Goal: Task Accomplishment & Management: Manage account settings

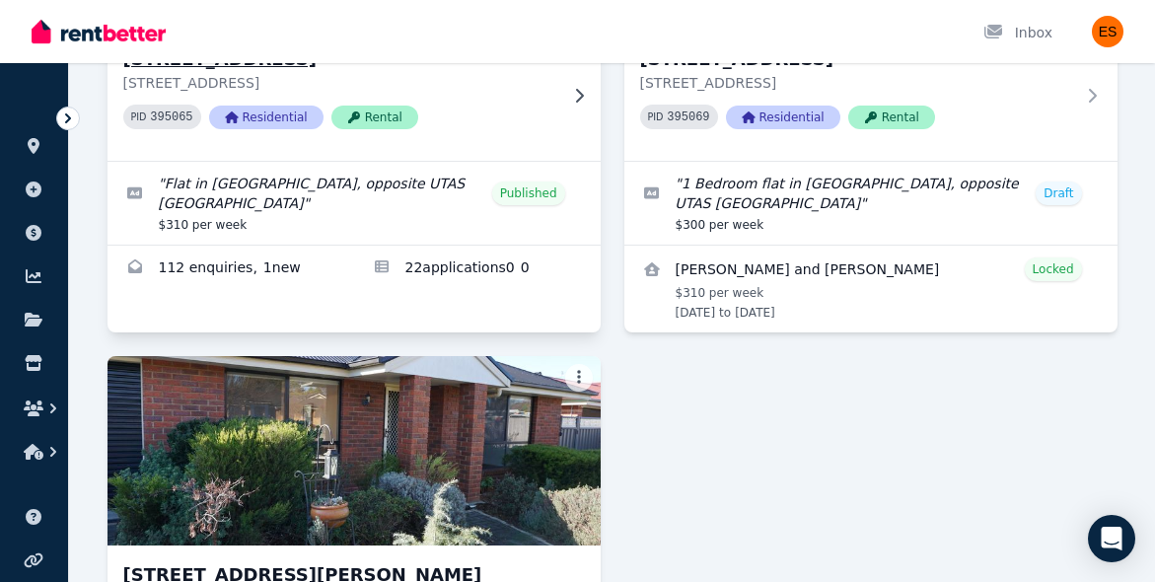
scroll to position [374, 0]
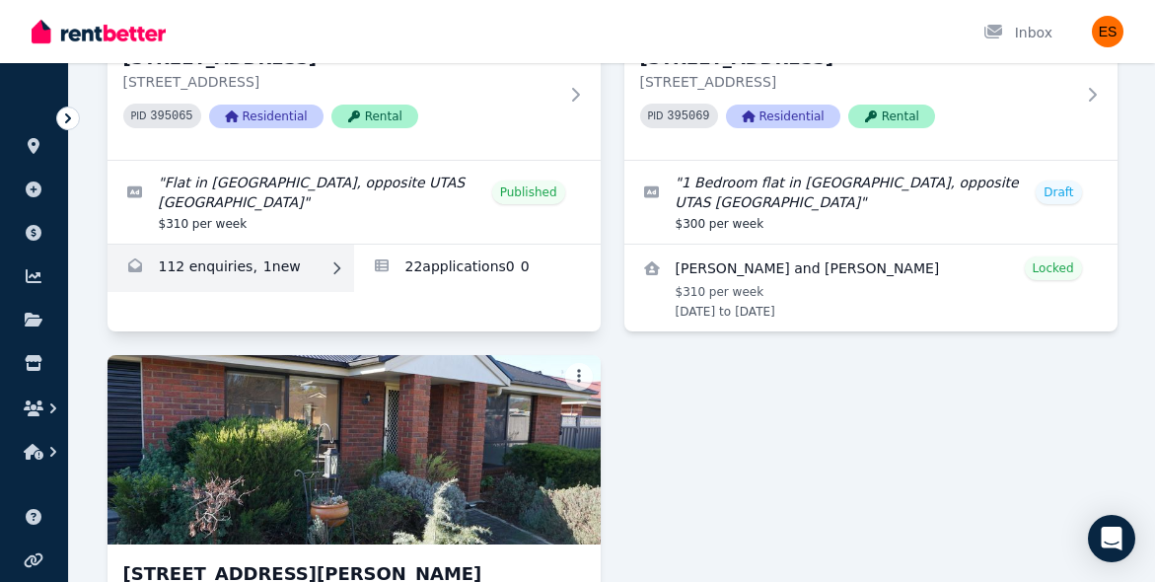
click at [258, 270] on link "Enquiries for Unit 2/55 Invermay Rd, Invermay" at bounding box center [231, 268] width 247 height 47
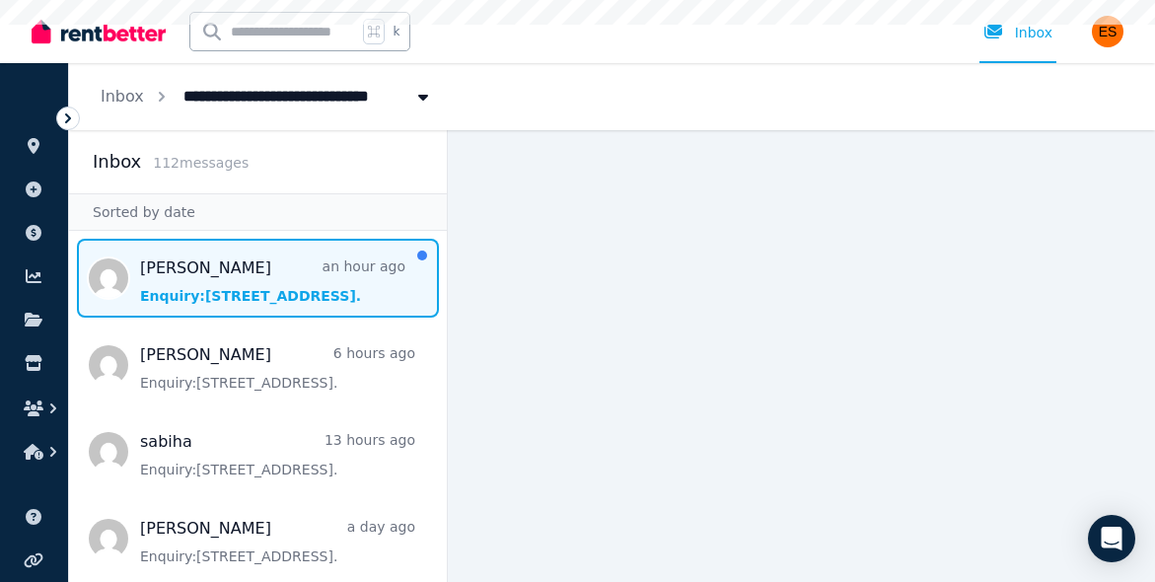
click at [282, 269] on span "Message list" at bounding box center [258, 278] width 378 height 79
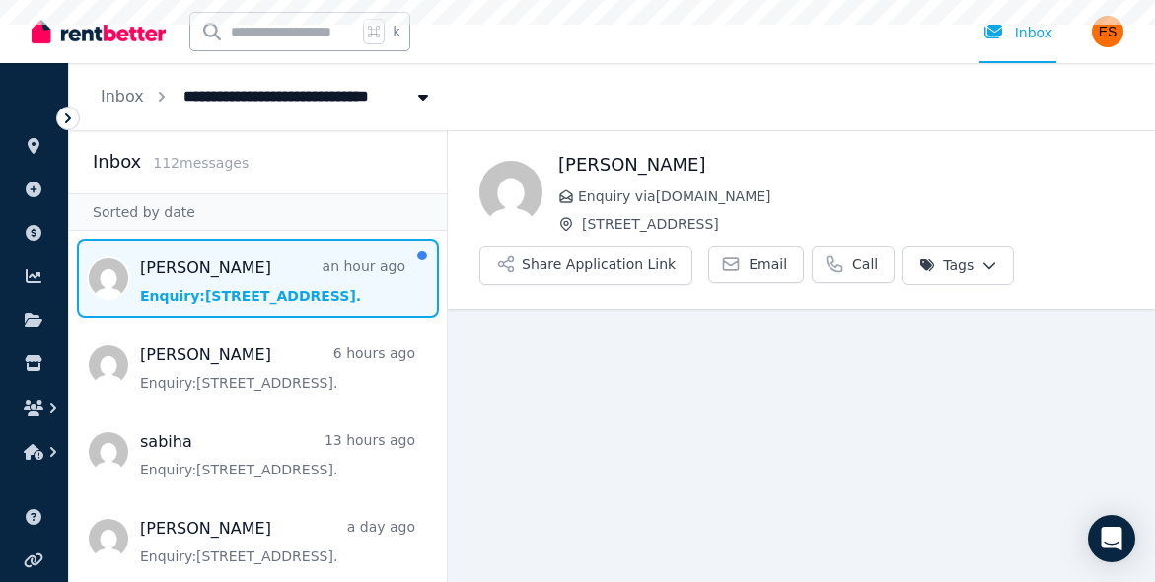
click at [974, 266] on html "**********" at bounding box center [577, 291] width 1155 height 582
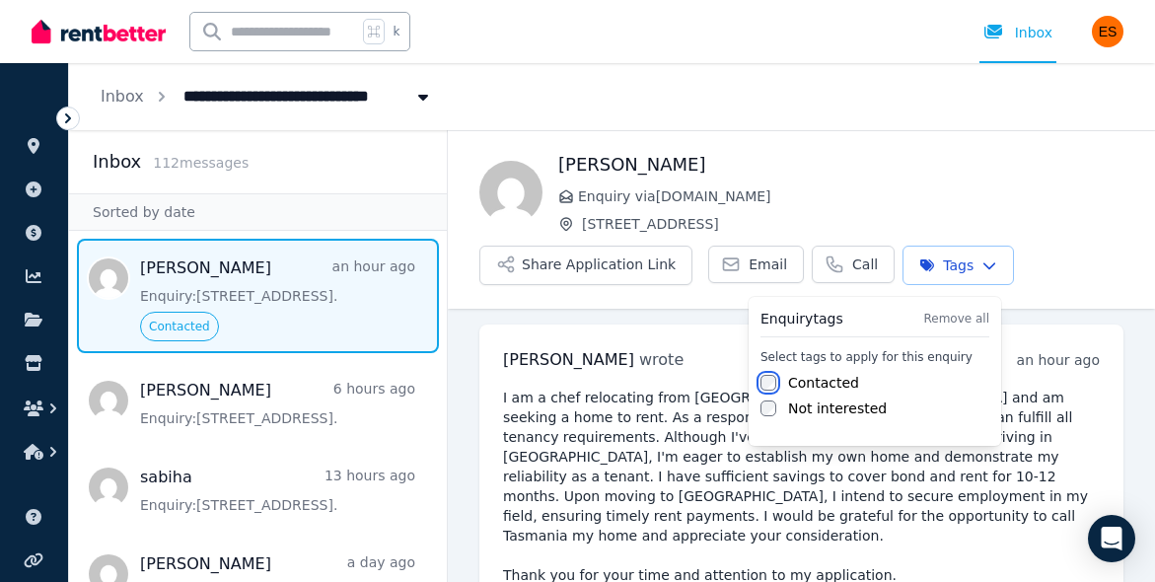
scroll to position [260, 0]
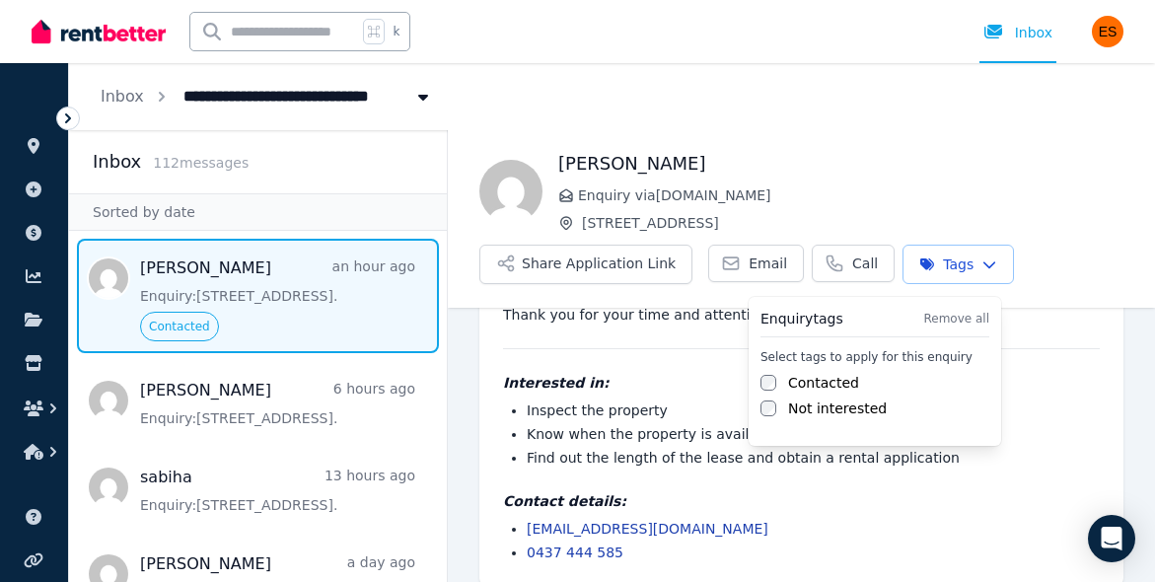
click at [285, 410] on html "**********" at bounding box center [577, 291] width 1155 height 582
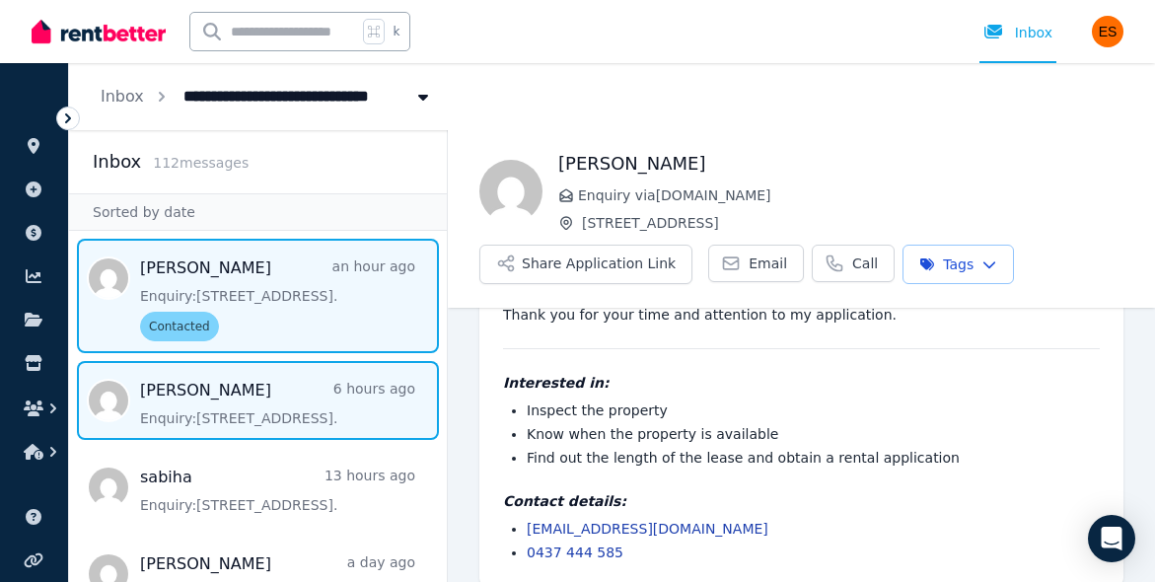
click at [245, 411] on span "Message list" at bounding box center [258, 400] width 378 height 79
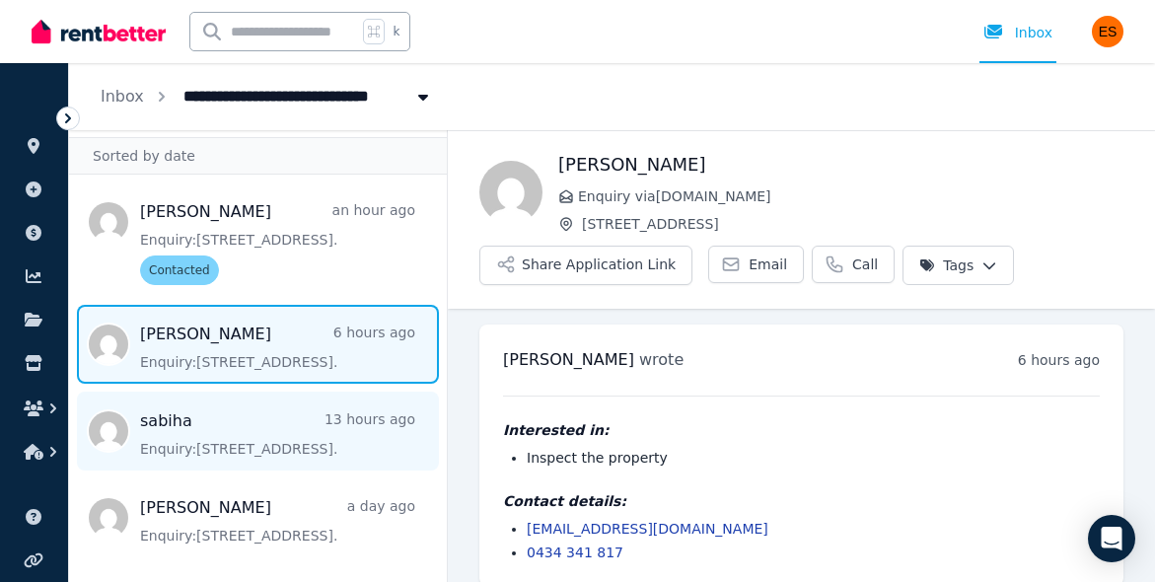
scroll to position [20, 0]
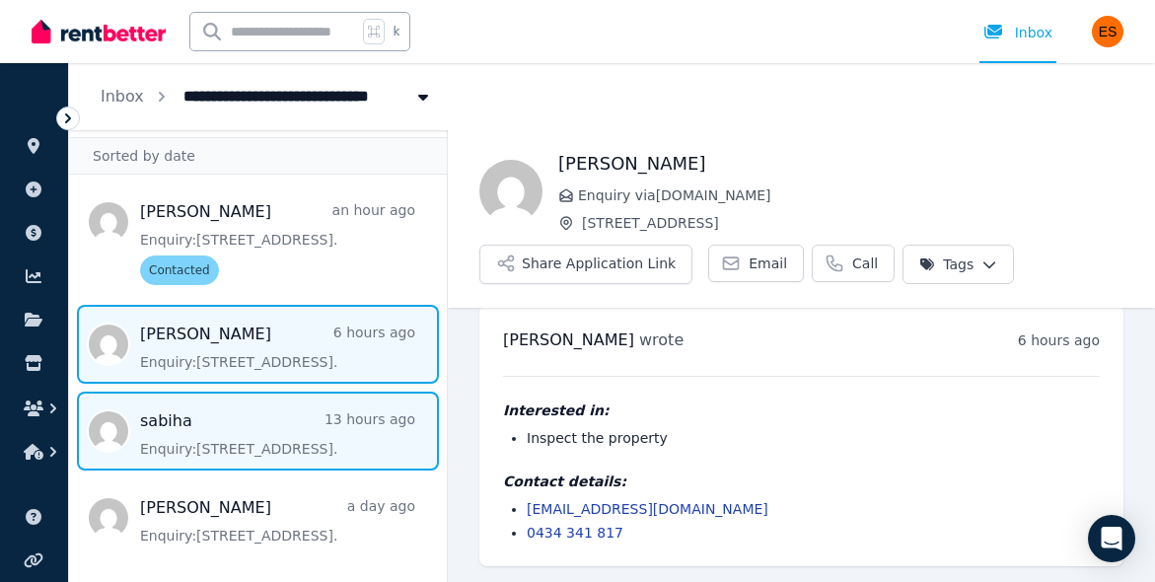
click at [273, 436] on span "Message list" at bounding box center [258, 431] width 378 height 79
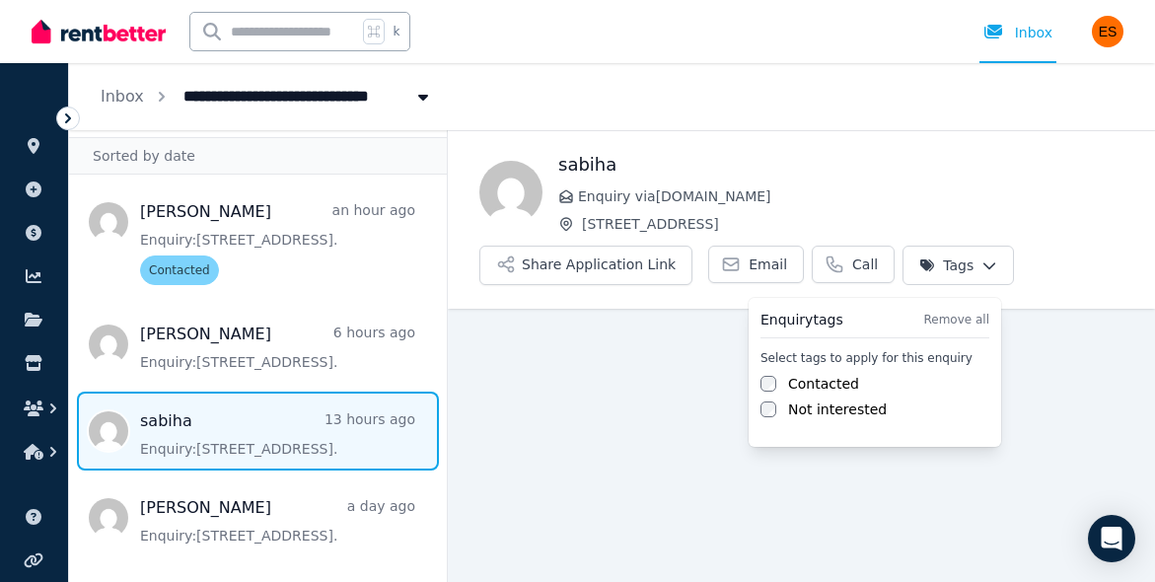
click at [980, 259] on html "**********" at bounding box center [577, 291] width 1155 height 582
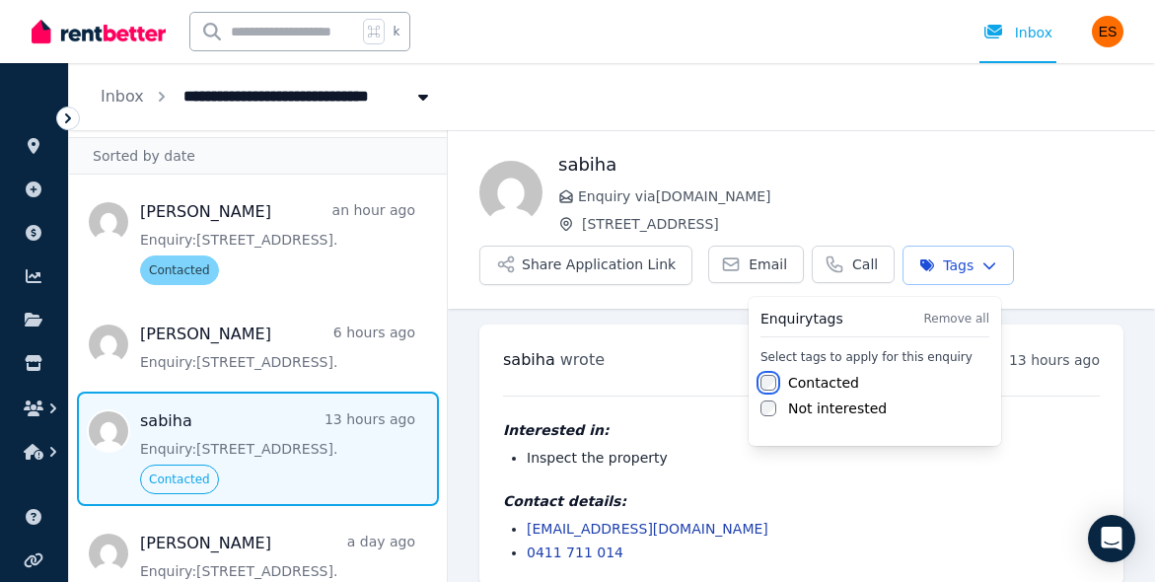
scroll to position [20, 0]
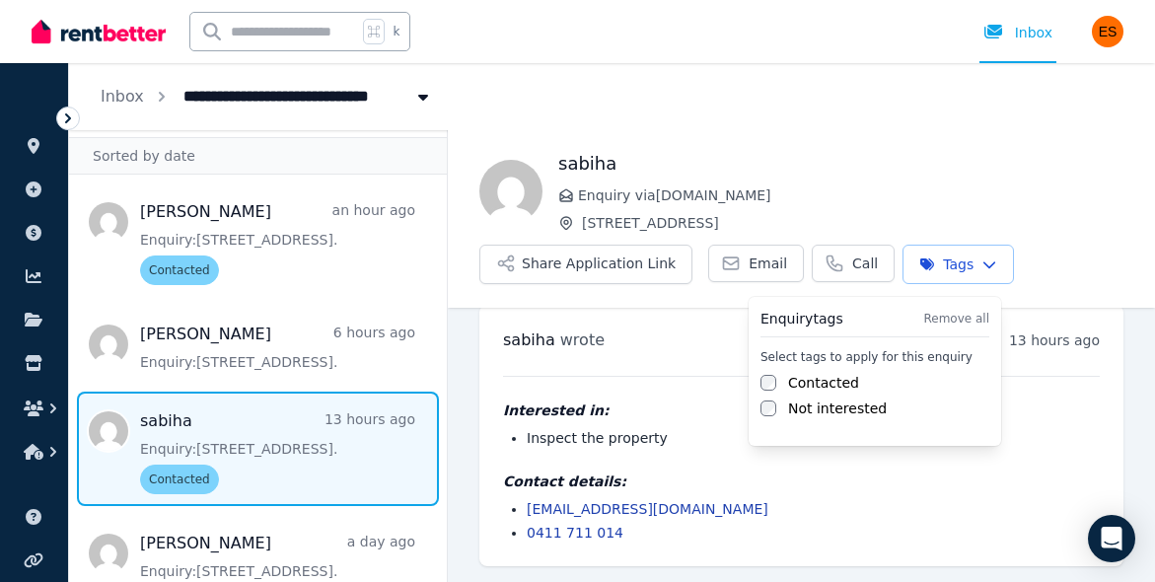
click at [268, 553] on html "**********" at bounding box center [577, 291] width 1155 height 582
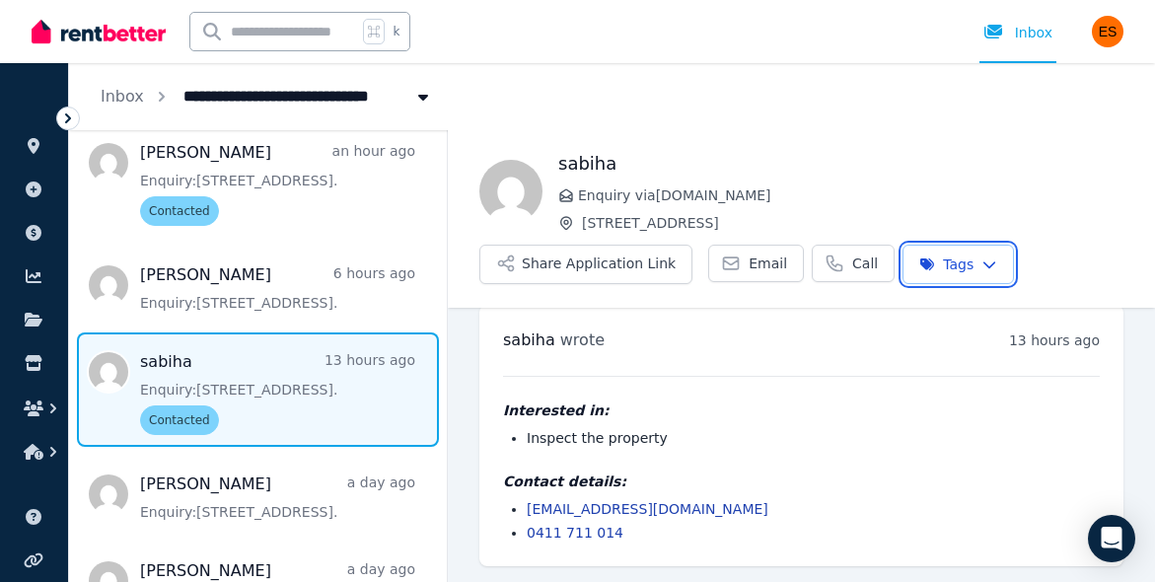
scroll to position [134, 0]
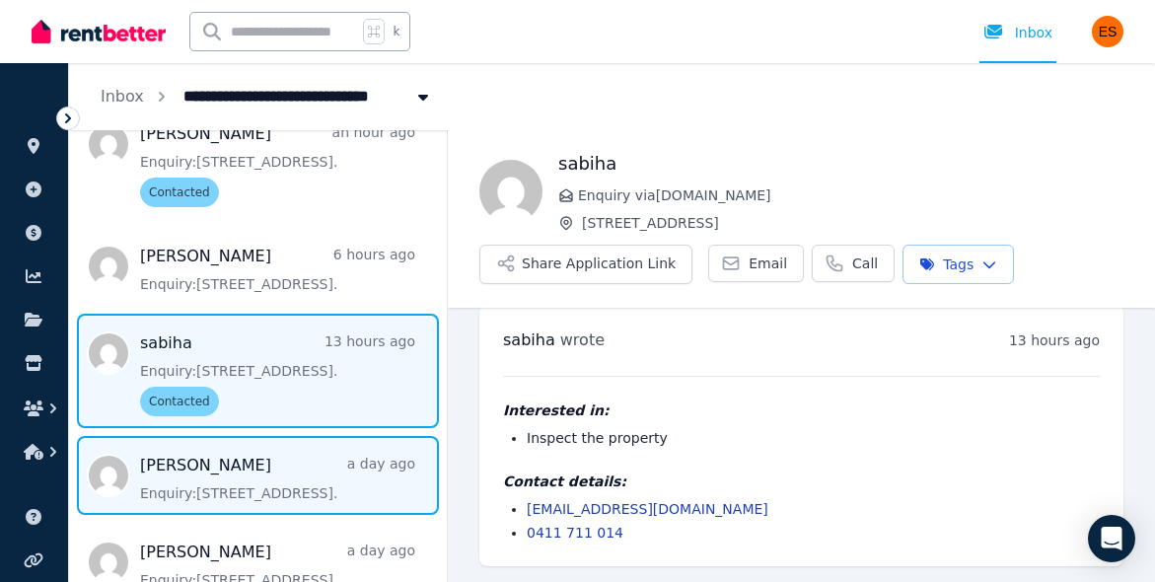
click at [294, 470] on span "Message list" at bounding box center [258, 475] width 378 height 79
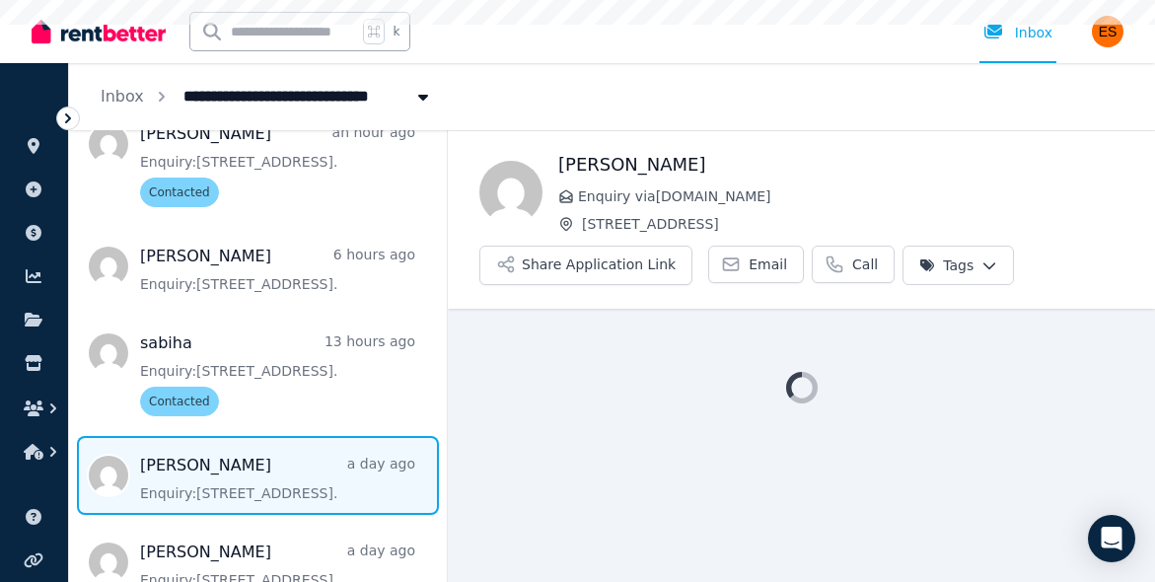
click at [982, 264] on html "**********" at bounding box center [577, 291] width 1155 height 582
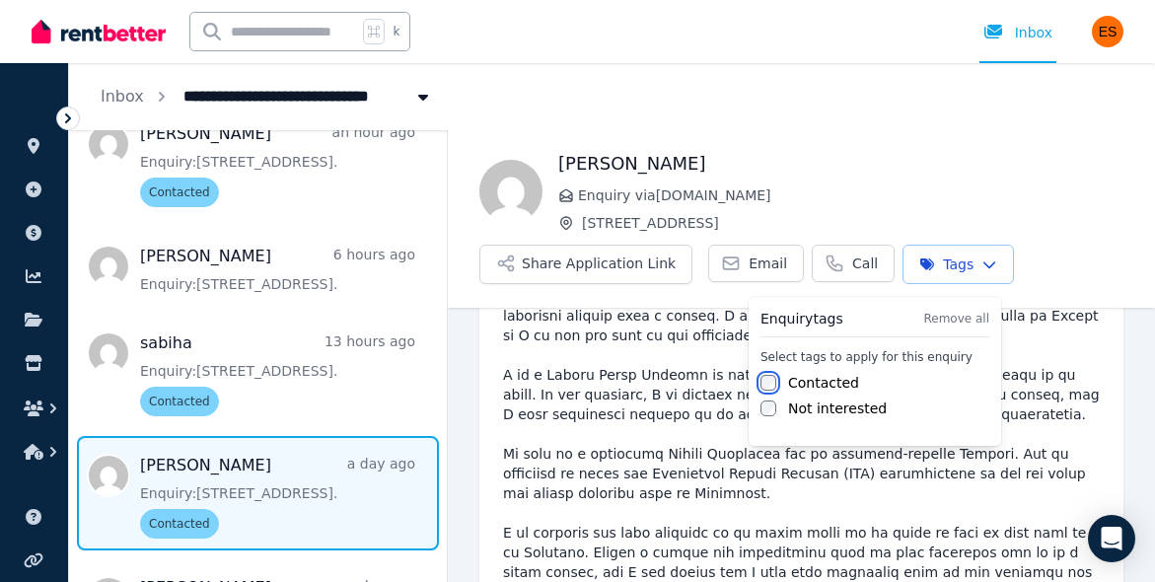
scroll to position [615, 0]
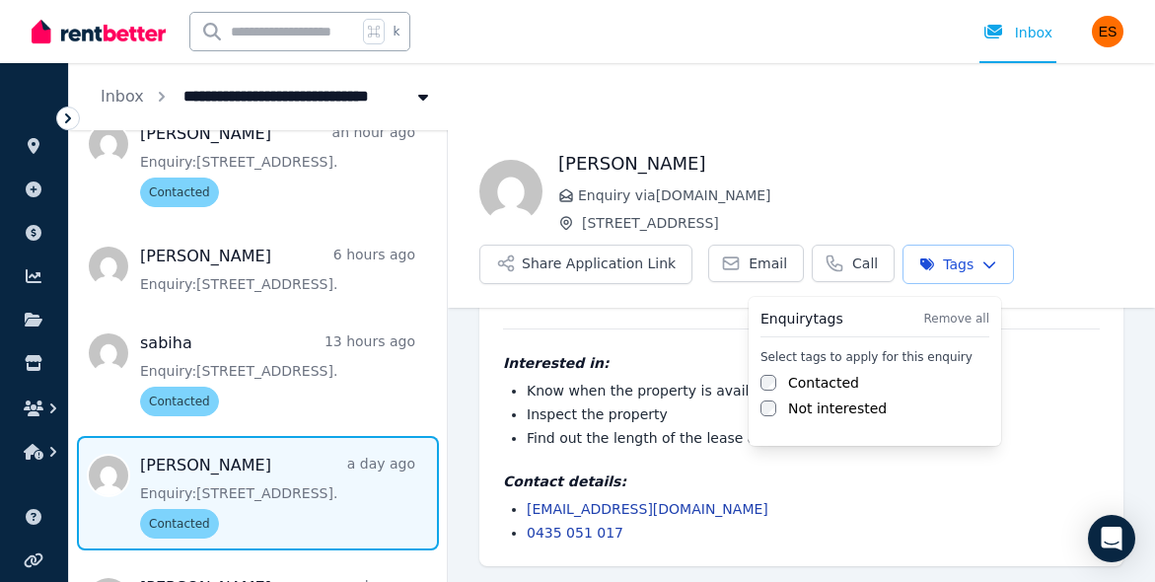
click at [451, 397] on html "**********" at bounding box center [577, 291] width 1155 height 582
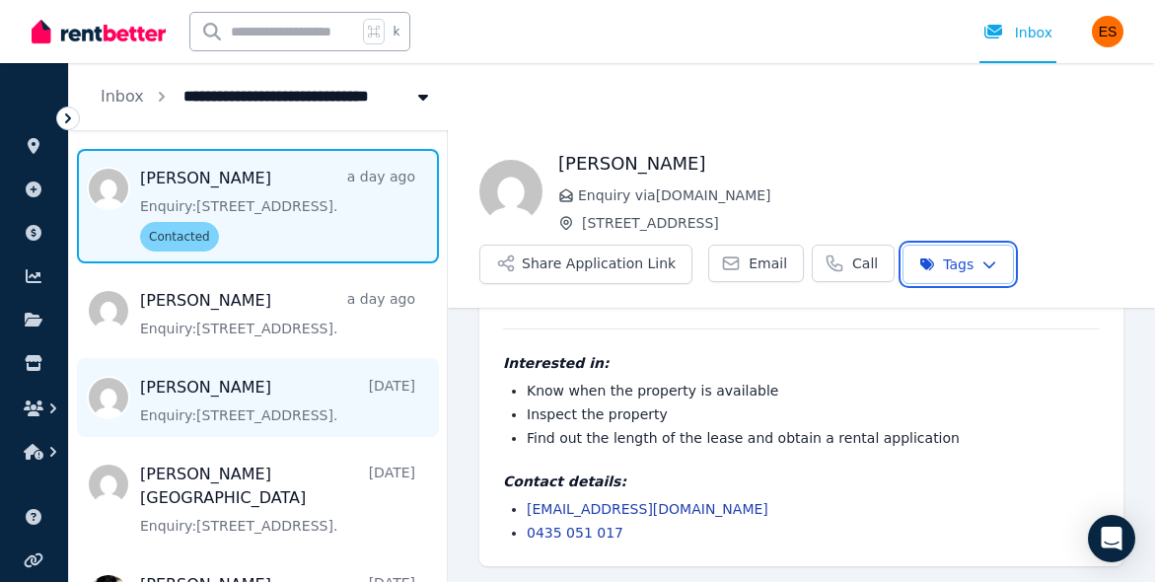
scroll to position [517, 0]
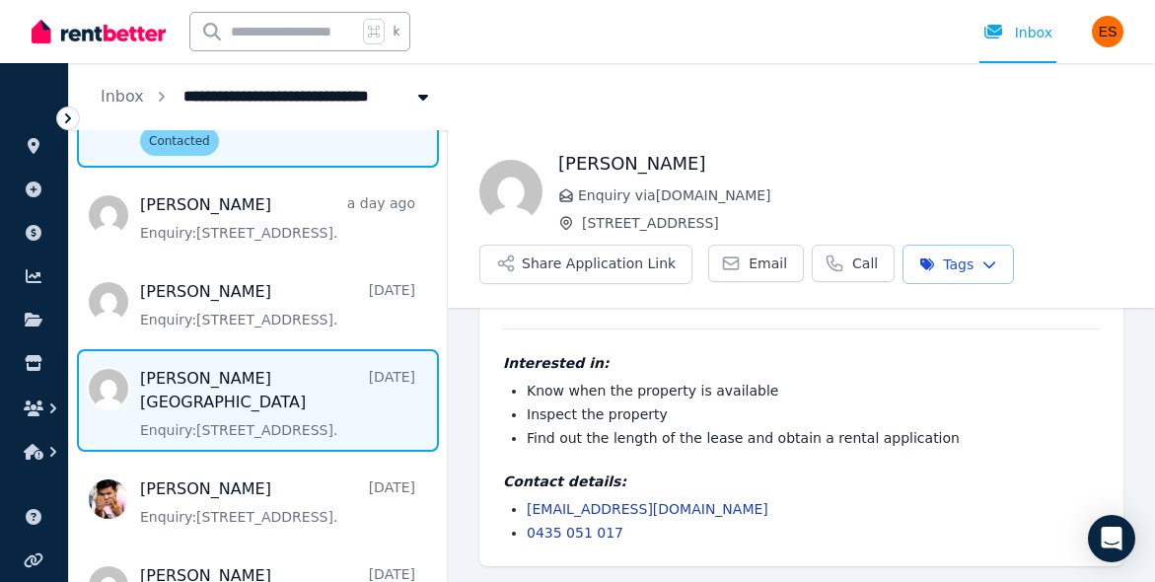
click at [271, 388] on span "Message list" at bounding box center [258, 400] width 378 height 103
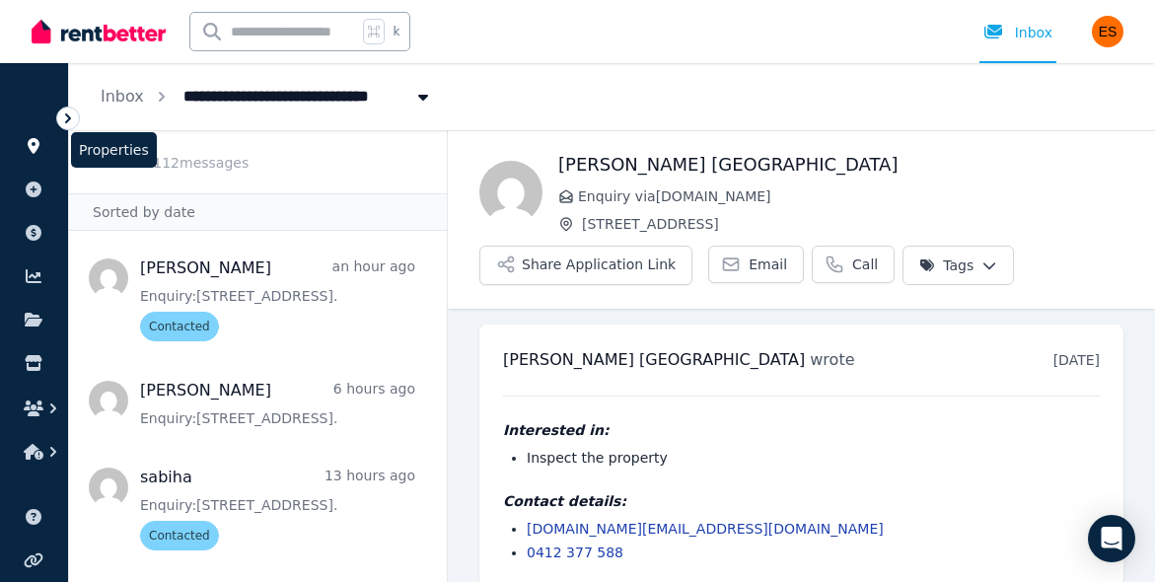
click at [30, 149] on icon at bounding box center [34, 146] width 12 height 16
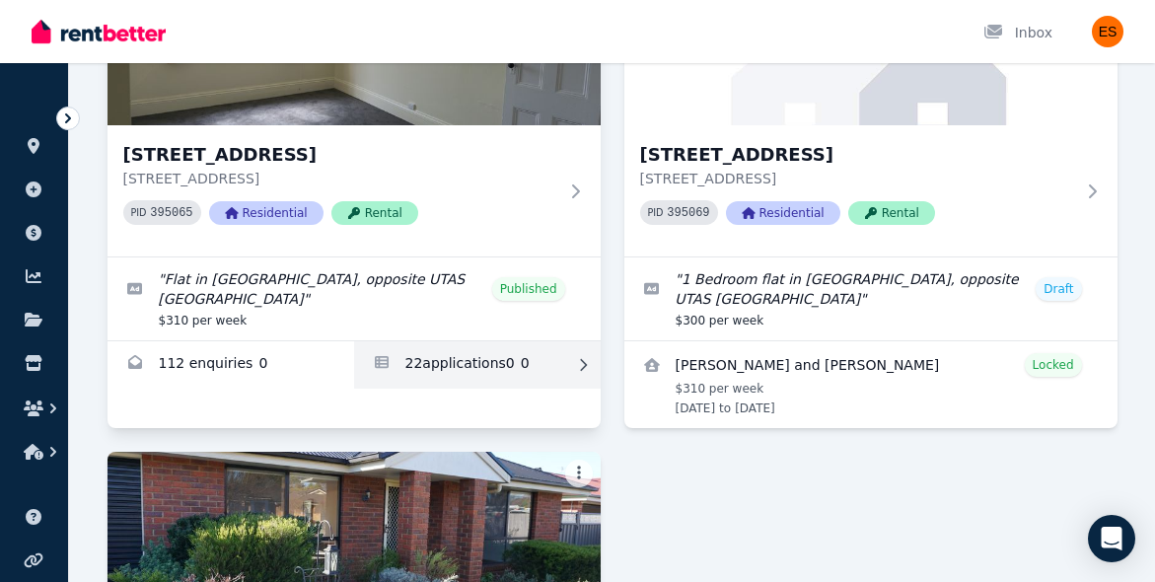
scroll to position [387, 0]
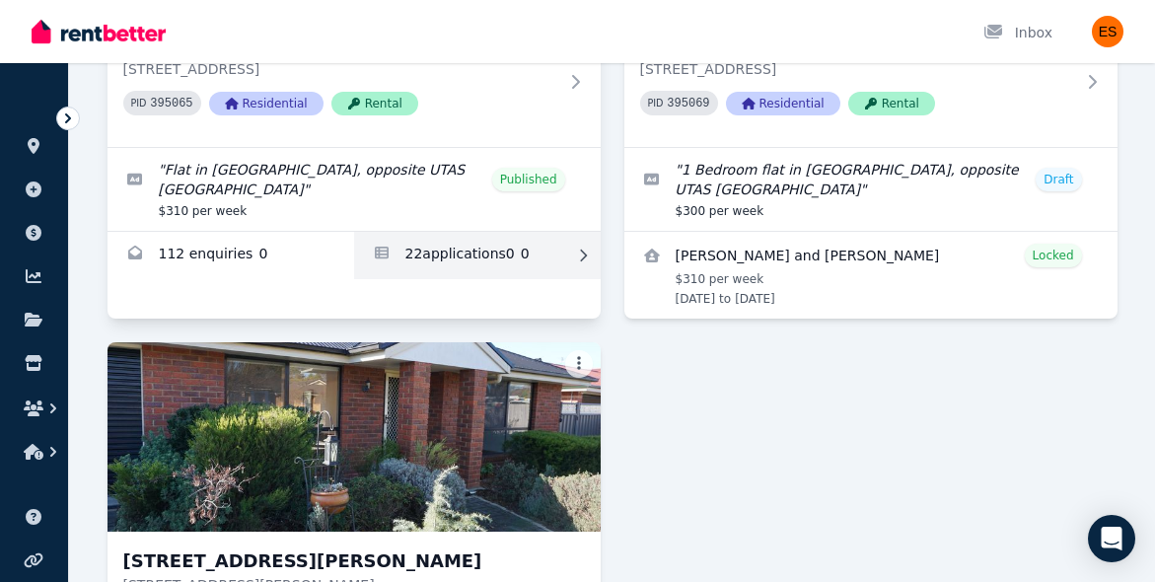
click at [486, 260] on link "Applications for Unit 2/55 Invermay Rd, Invermay" at bounding box center [477, 255] width 247 height 47
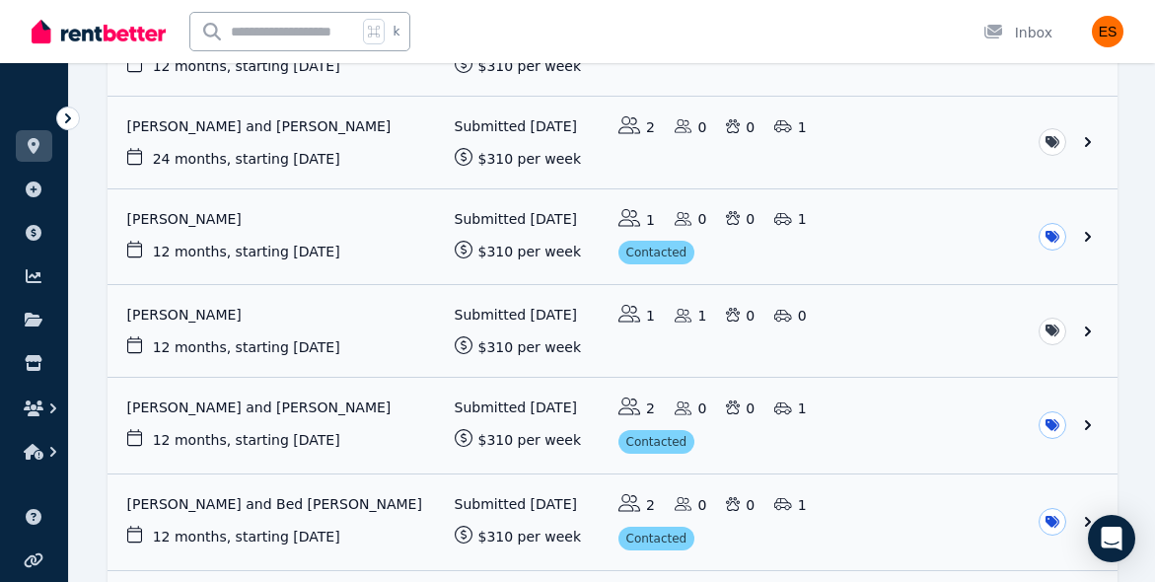
scroll to position [309, 0]
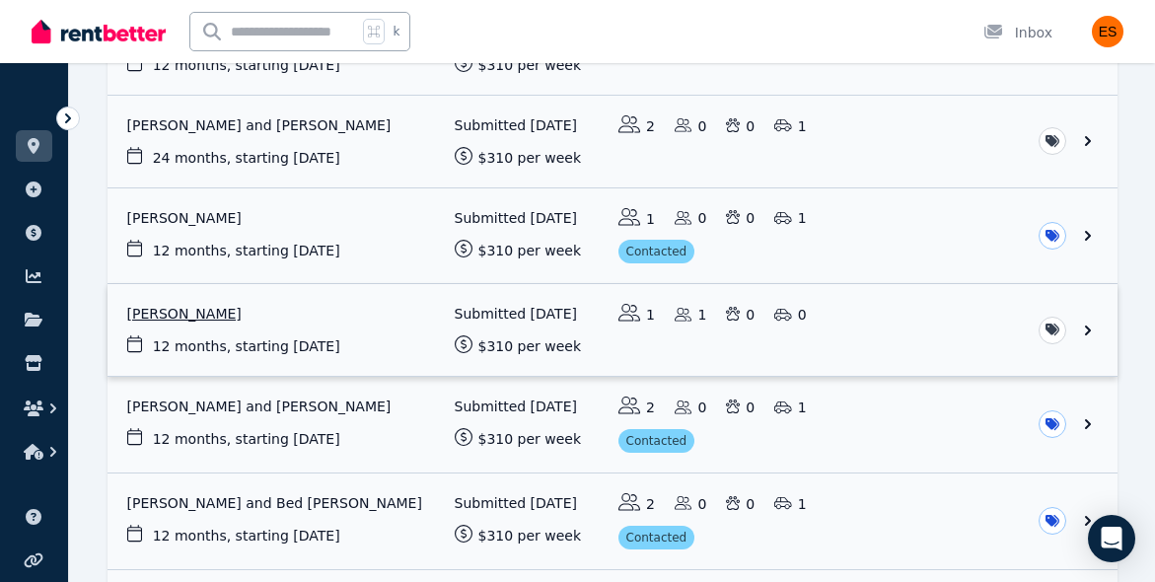
click at [421, 337] on link "View application: Sumitra Silpakar" at bounding box center [613, 330] width 1010 height 92
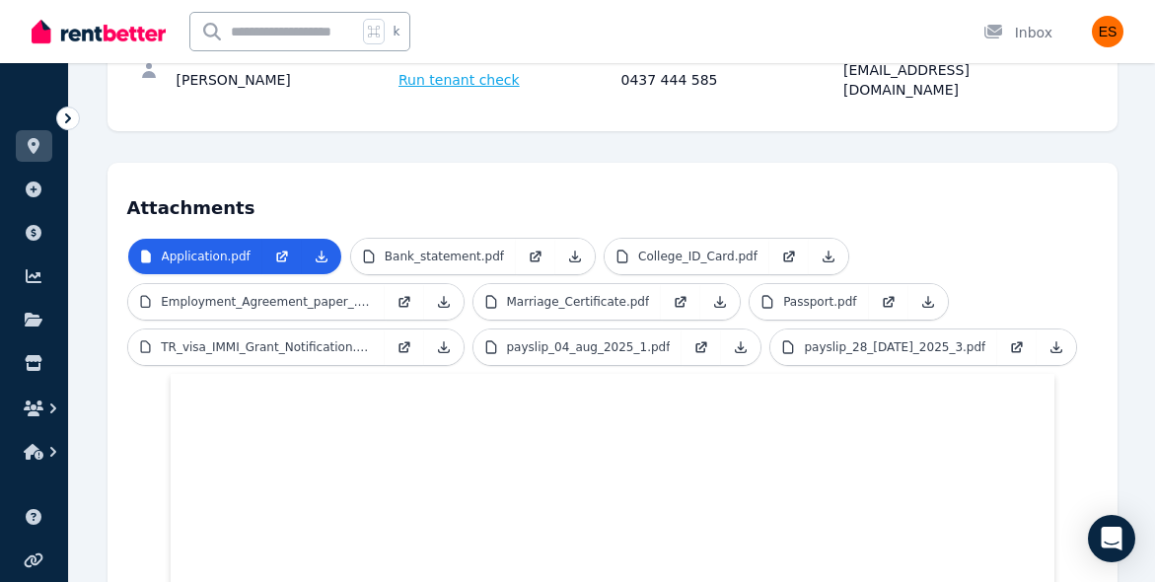
scroll to position [417, 0]
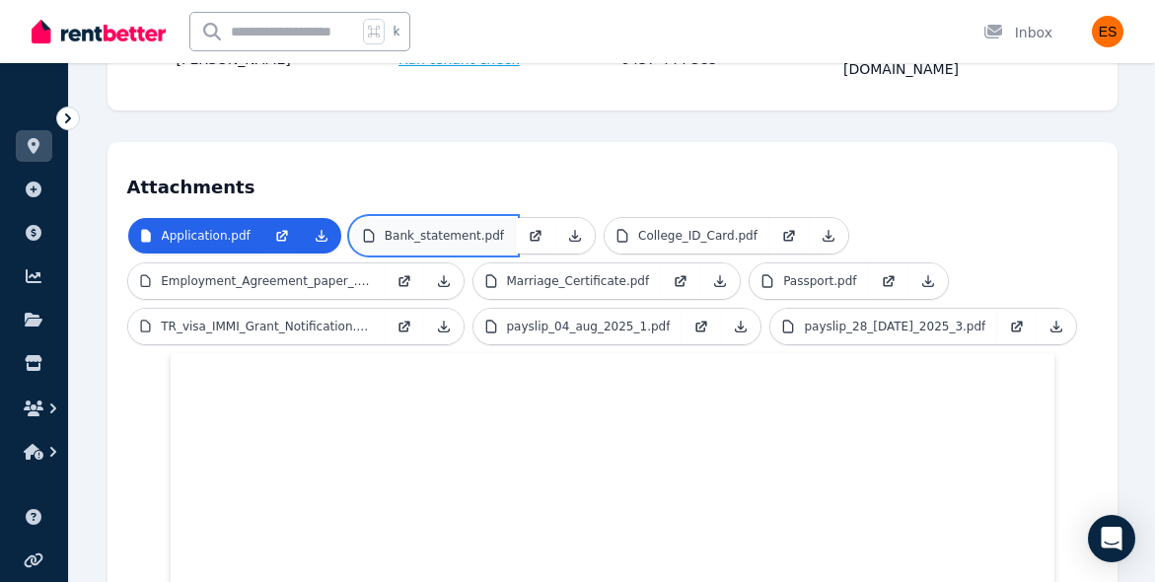
click at [449, 228] on p "Bank_statement.pdf" at bounding box center [444, 236] width 119 height 16
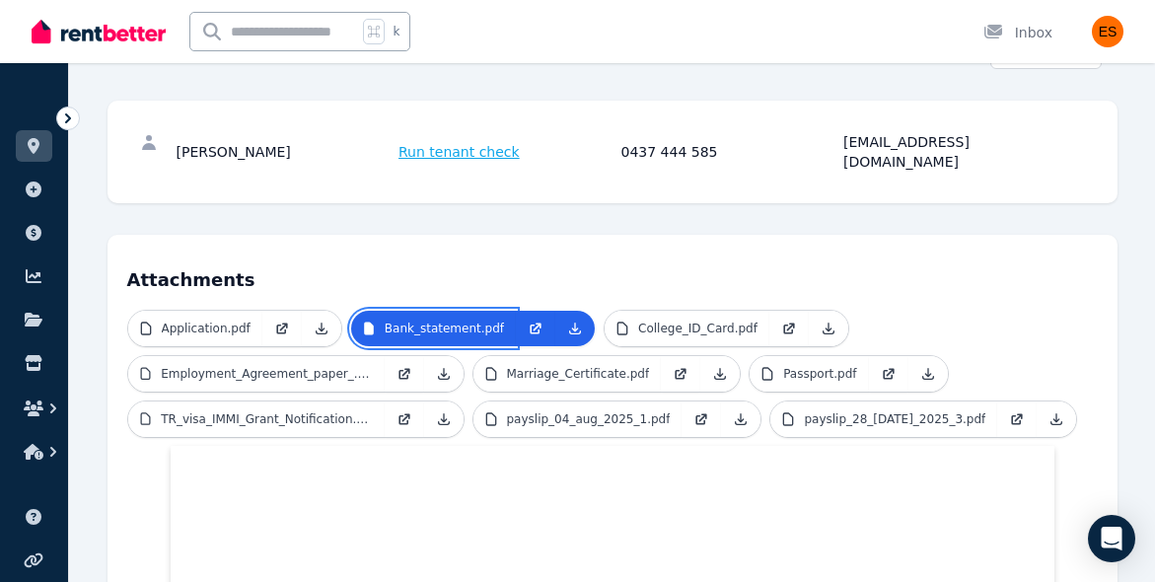
scroll to position [367, 0]
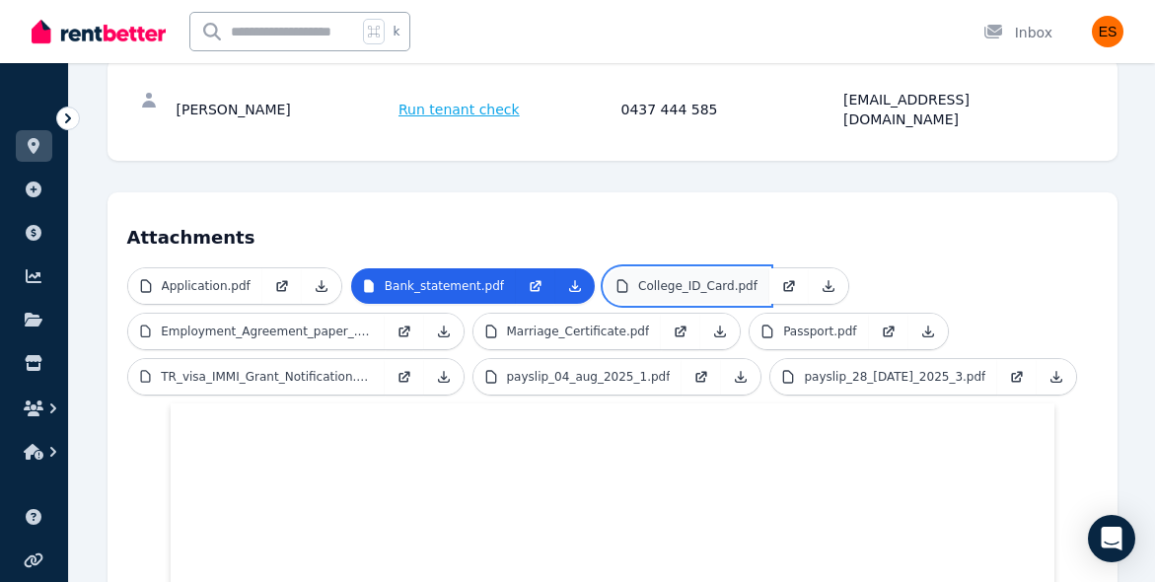
click at [693, 278] on p "College_ID_Card.pdf" at bounding box center [697, 286] width 119 height 16
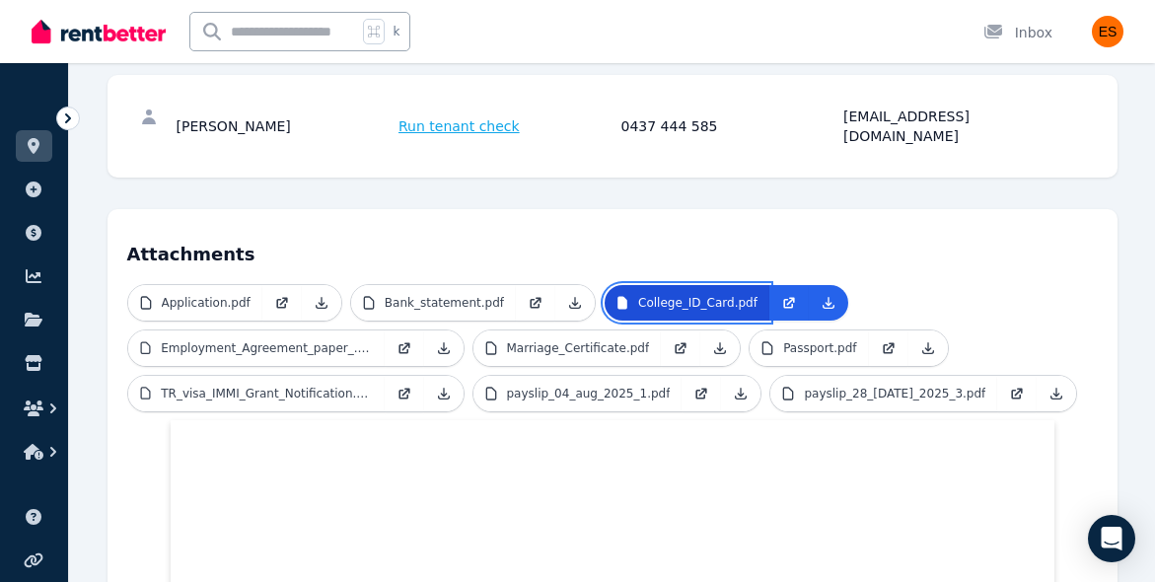
scroll to position [351, 0]
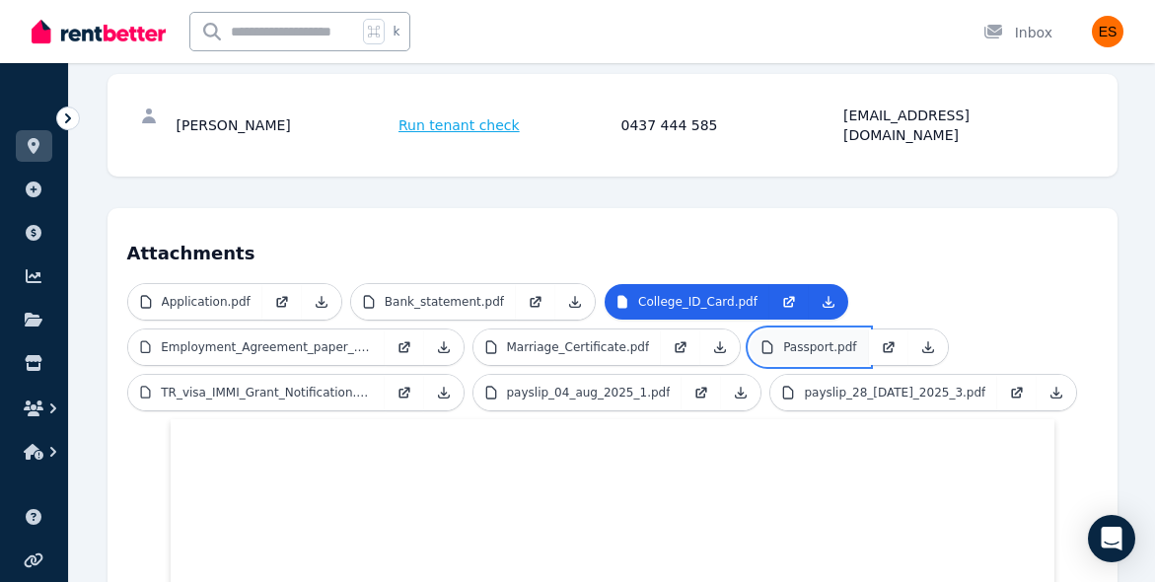
click at [804, 335] on link "Passport.pdf" at bounding box center [809, 347] width 118 height 36
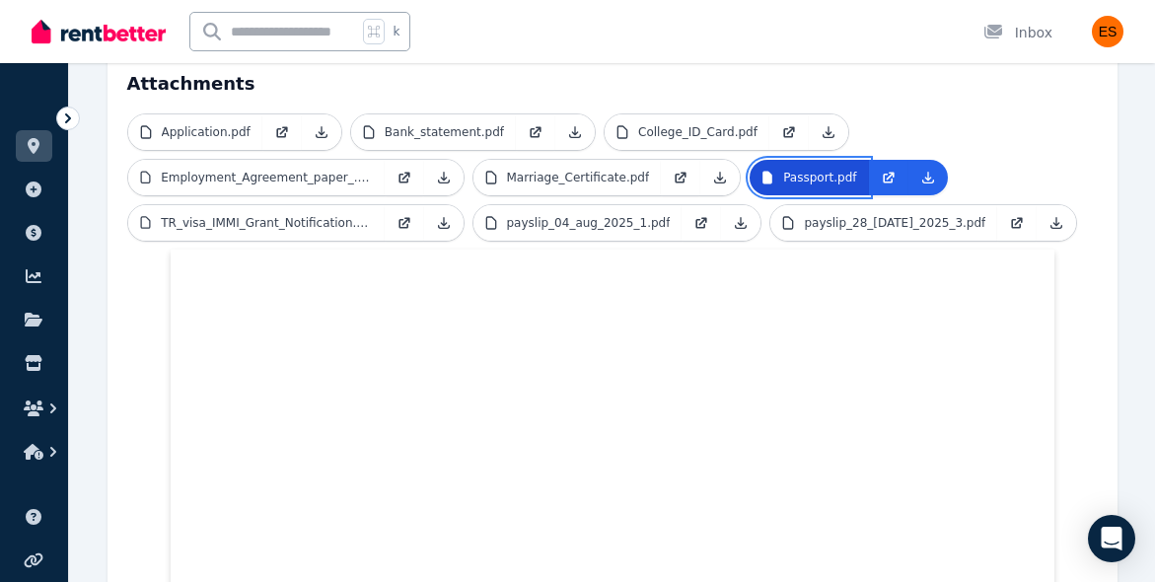
scroll to position [284, 0]
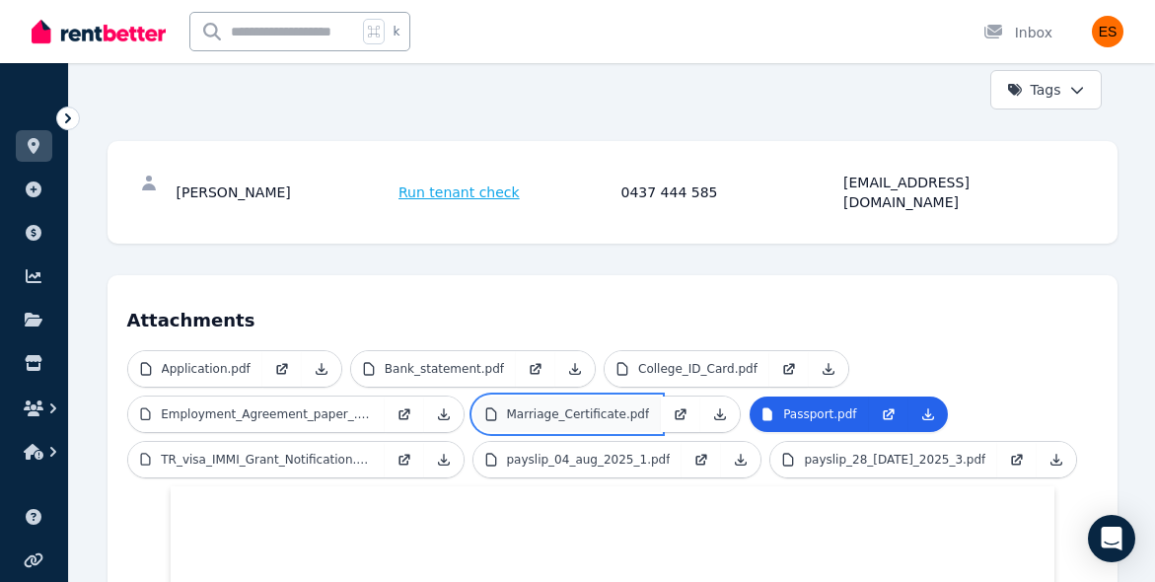
click at [580, 402] on link "Marriage_Certificate.pdf" at bounding box center [567, 415] width 188 height 36
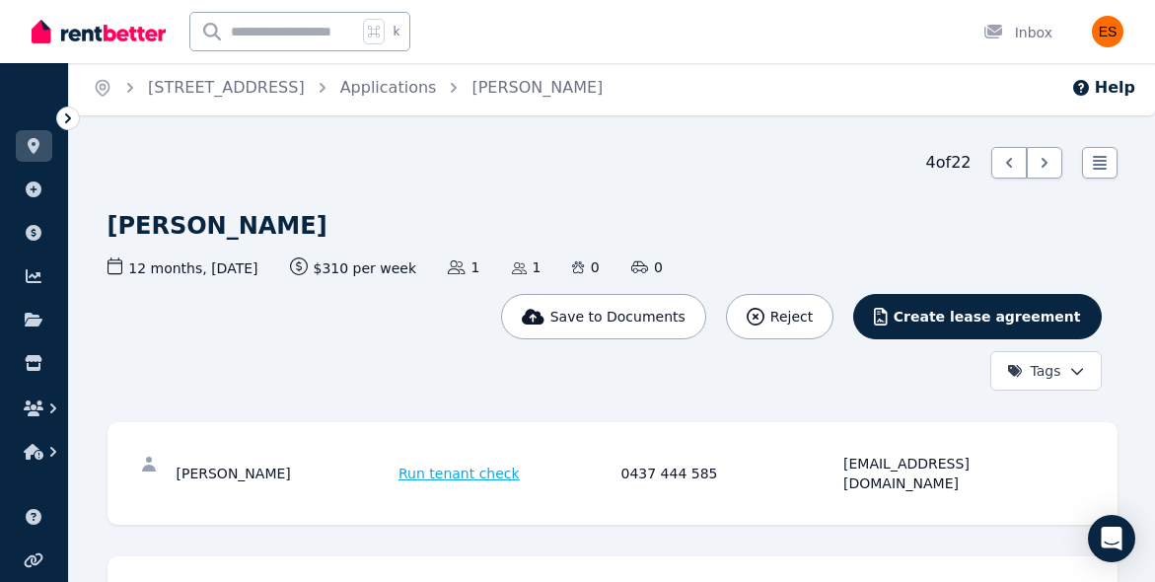
scroll to position [0, 0]
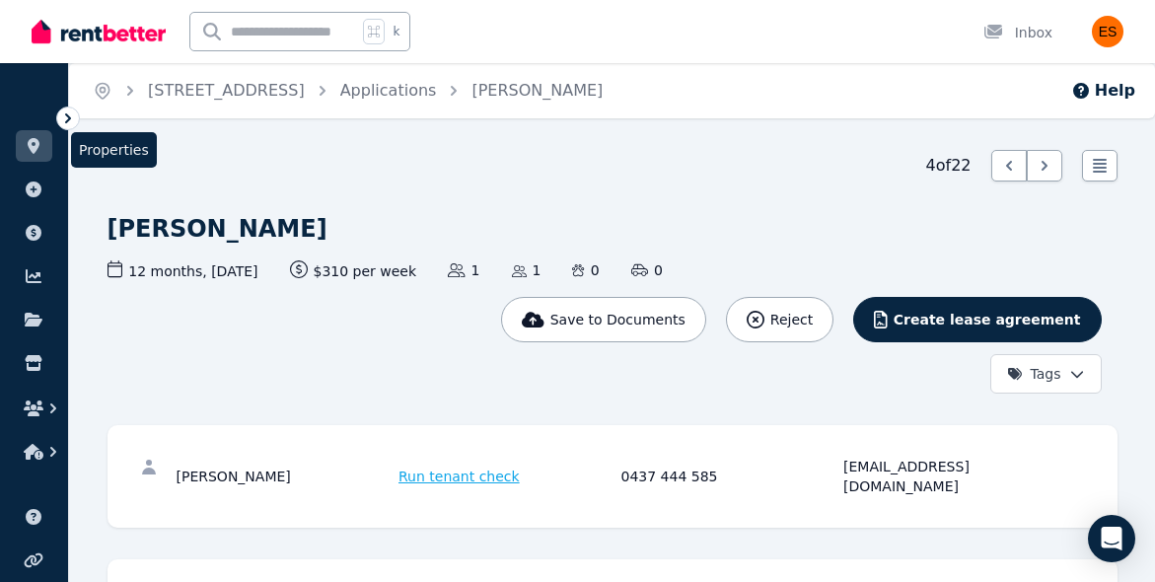
click at [29, 144] on icon at bounding box center [34, 146] width 12 height 16
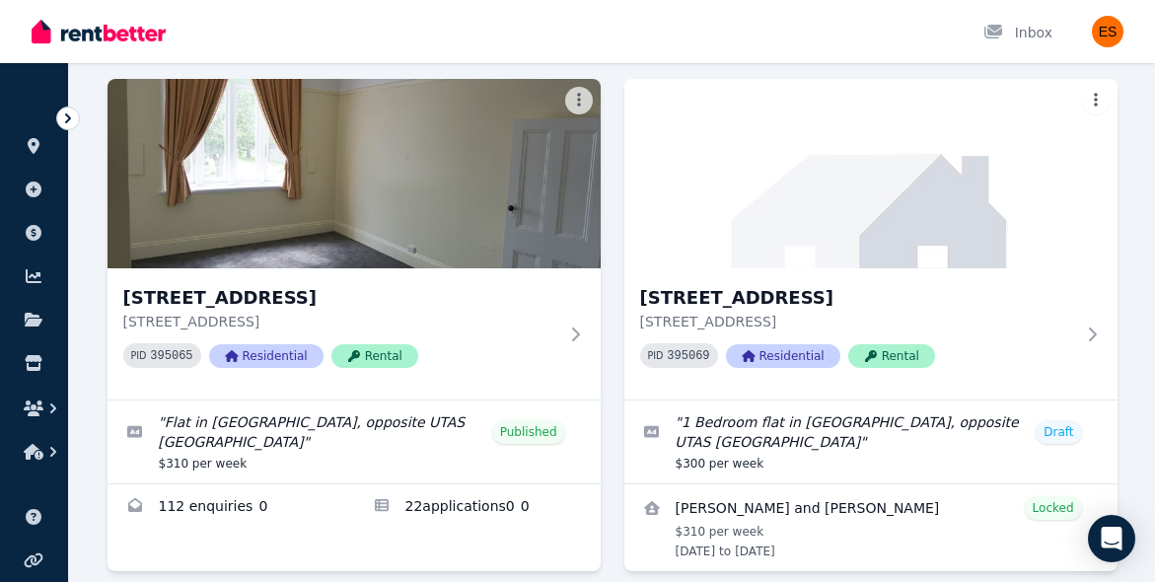
scroll to position [130, 0]
